Goal: Navigation & Orientation: Go to known website

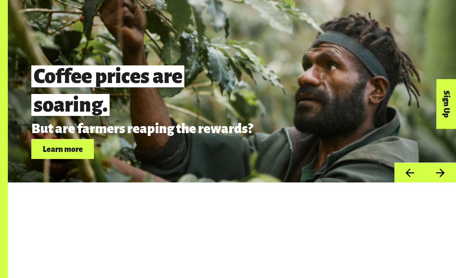
scroll to position [2031, 0]
